Goal: Check status: Check status

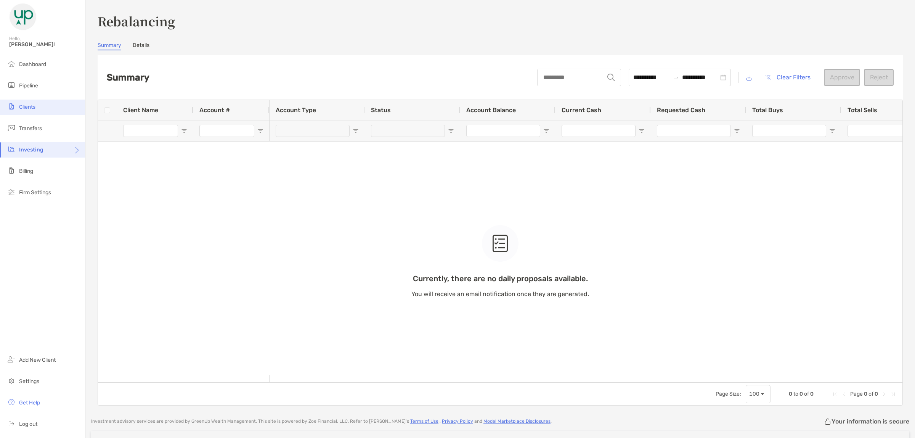
click at [32, 106] on span "Clients" at bounding box center [27, 107] width 16 height 6
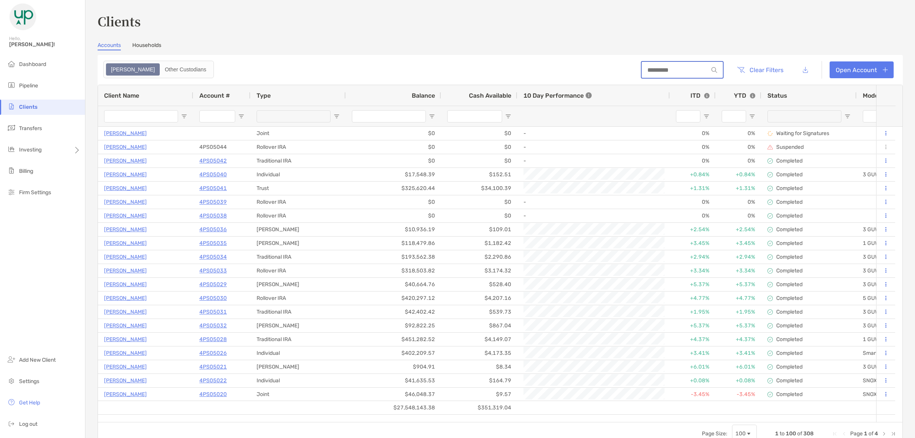
click at [648, 72] on input at bounding box center [675, 70] width 67 height 6
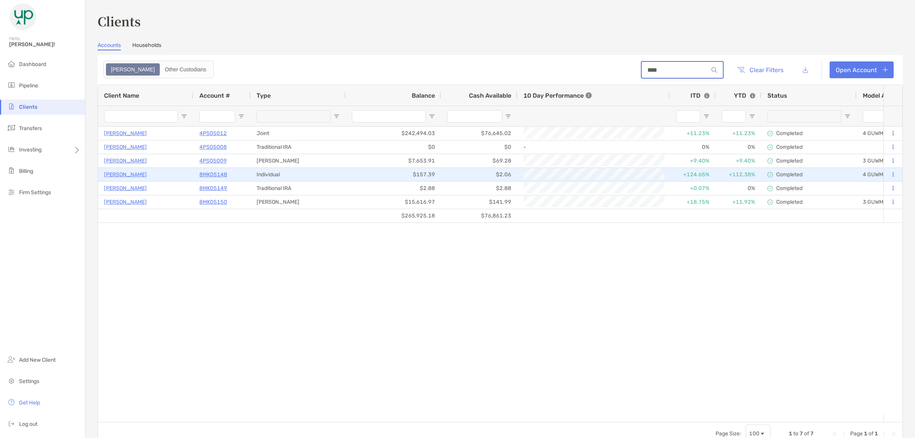
type input "****"
click at [220, 174] on p "8MK05148" at bounding box center [213, 175] width 28 height 10
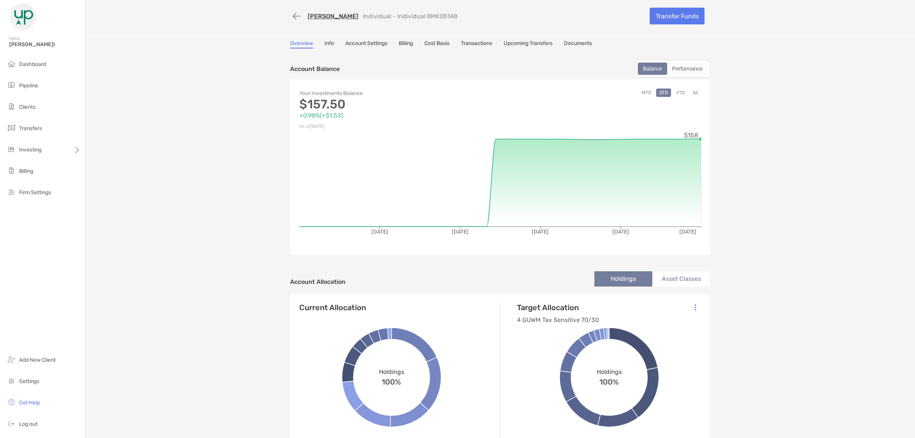
click at [483, 43] on link "Transactions" at bounding box center [476, 44] width 31 height 8
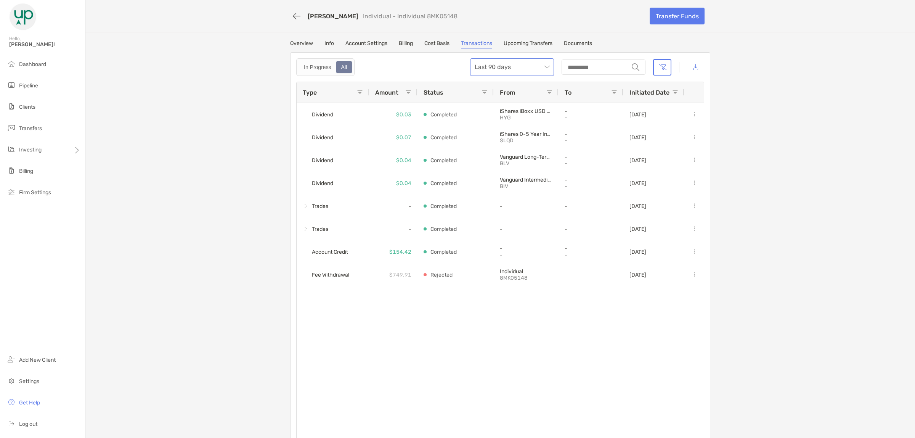
click at [536, 71] on span "Last 90 days" at bounding box center [512, 67] width 75 height 17
click at [497, 151] on div "All time" at bounding box center [509, 151] width 72 height 10
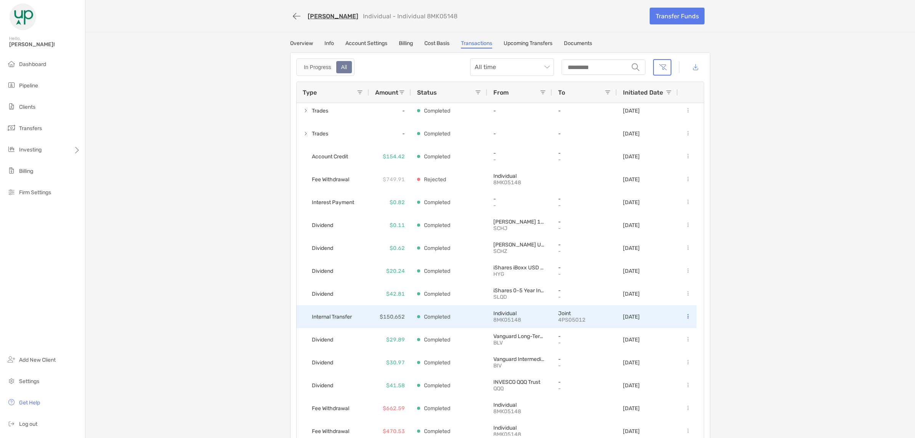
scroll to position [143, 0]
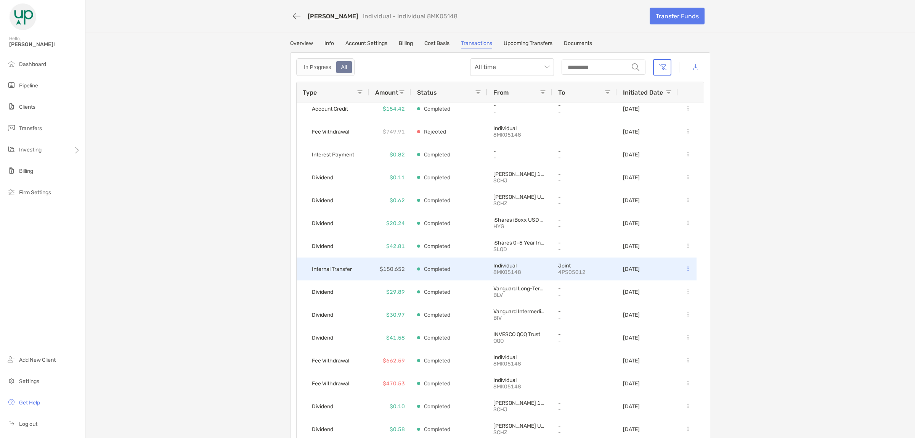
click at [388, 267] on p "$150,652" at bounding box center [392, 269] width 25 height 10
click at [684, 267] on button at bounding box center [688, 269] width 8 height 8
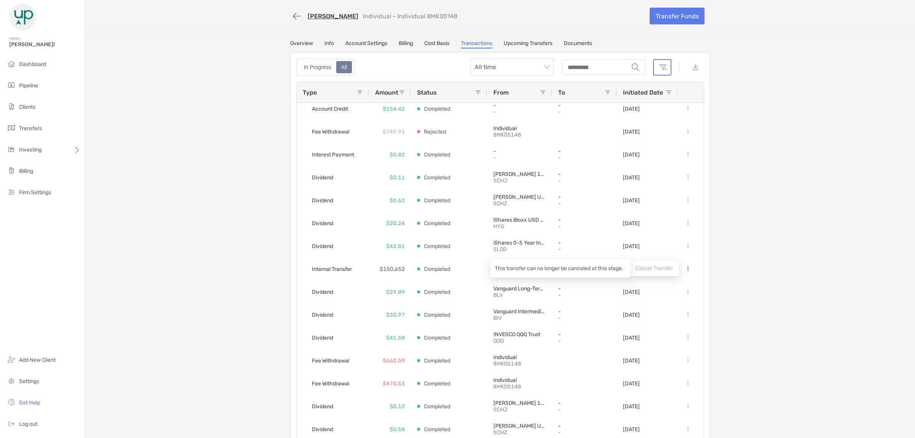
click at [589, 268] on p "This transfer can no longer be canceled at this stage." at bounding box center [560, 268] width 131 height 10
click at [478, 273] on div "Completed" at bounding box center [449, 268] width 76 height 23
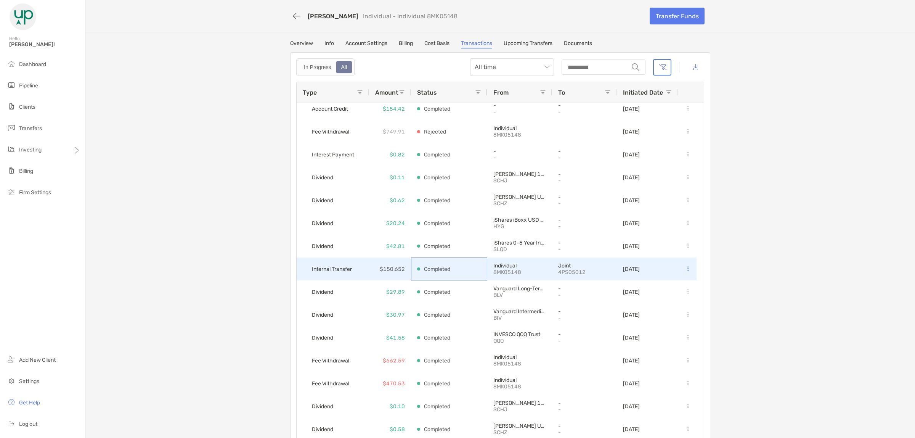
click at [478, 273] on div "Completed" at bounding box center [449, 268] width 76 height 23
click at [493, 271] on p "8MK05148" at bounding box center [519, 272] width 53 height 6
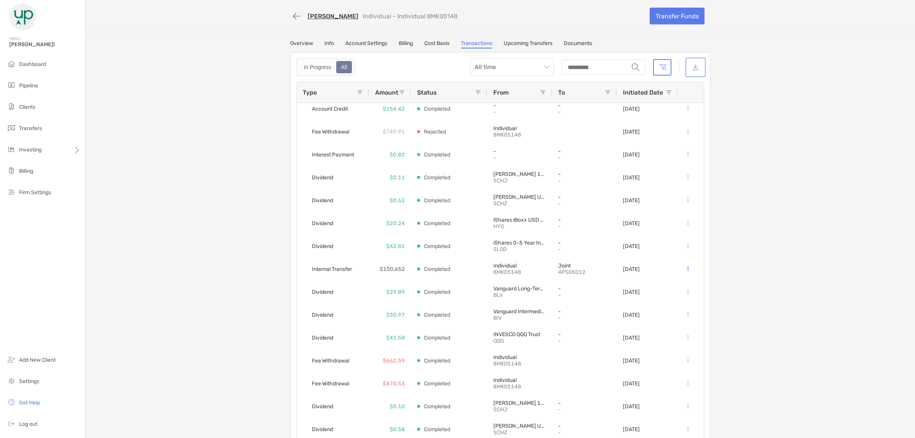
click at [693, 68] on button "button" at bounding box center [695, 67] width 17 height 16
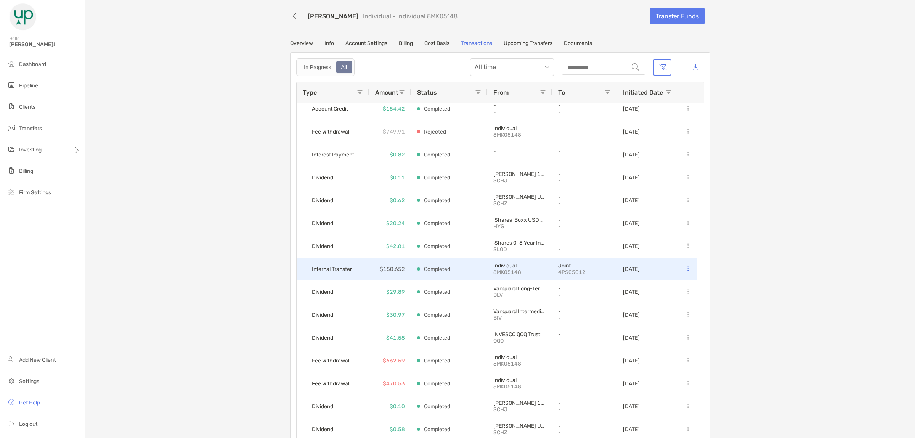
click at [403, 271] on div "$150,652" at bounding box center [390, 268] width 42 height 23
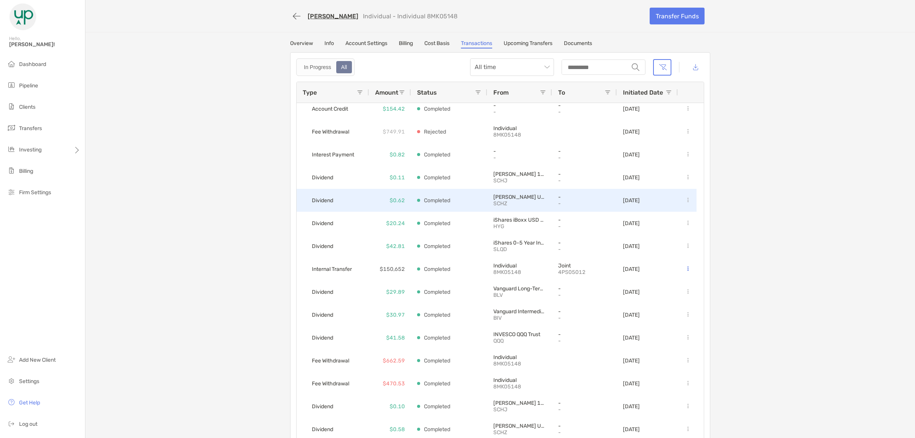
scroll to position [0, 0]
